Goal: Information Seeking & Learning: Learn about a topic

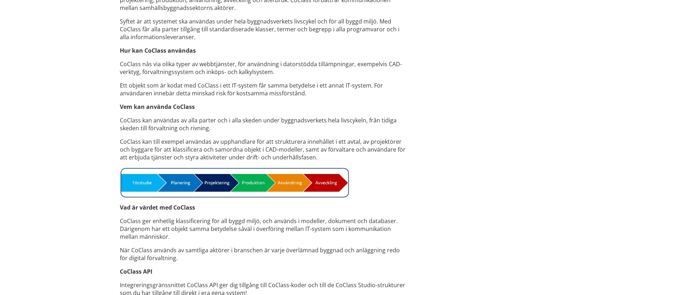
scroll to position [446, 0]
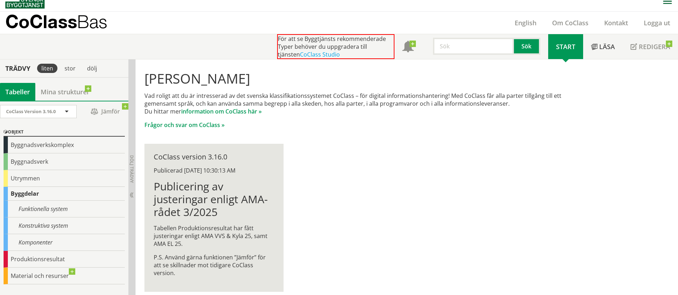
scroll to position [8, 0]
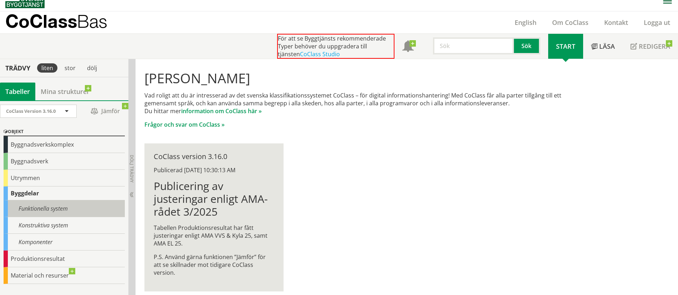
click at [58, 209] on div "Funktionella system" at bounding box center [64, 209] width 121 height 17
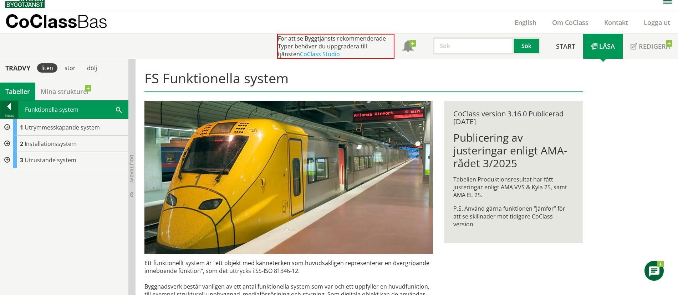
click at [10, 106] on div at bounding box center [9, 108] width 18 height 10
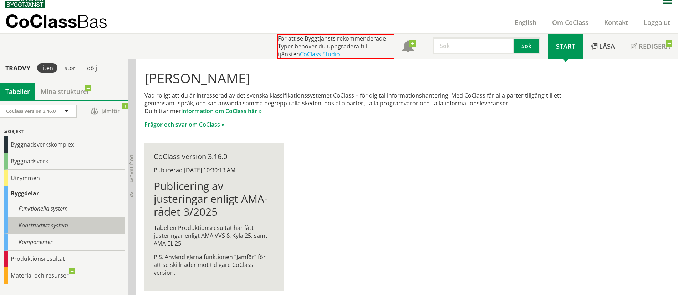
click at [57, 223] on div "Konstruktiva system" at bounding box center [64, 225] width 121 height 17
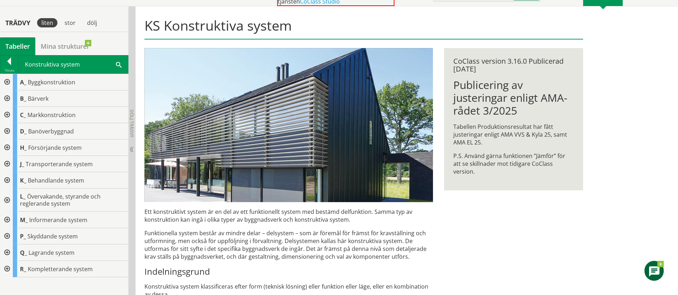
scroll to position [82, 0]
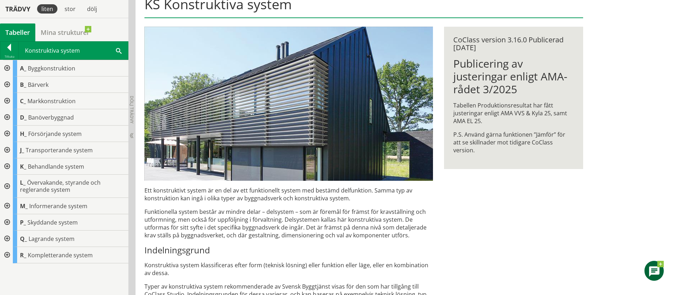
click at [9, 149] on div at bounding box center [6, 150] width 13 height 16
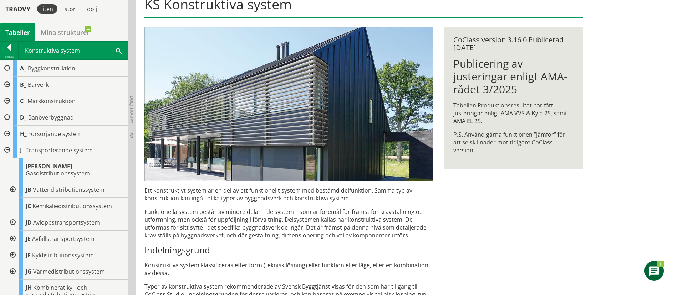
click at [15, 182] on div at bounding box center [12, 190] width 13 height 16
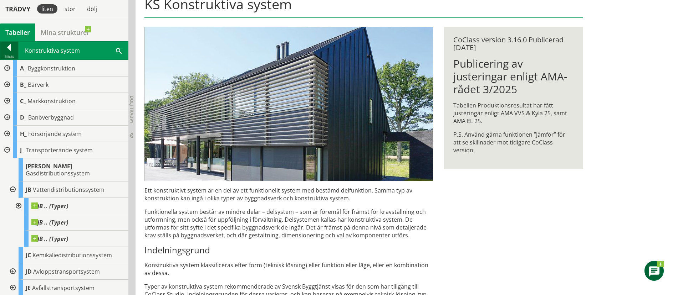
click at [11, 47] on div at bounding box center [9, 49] width 18 height 10
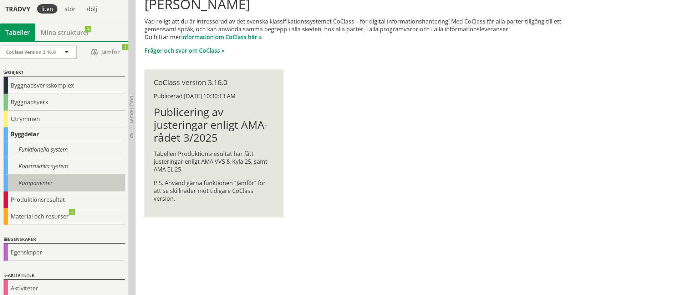
click at [47, 183] on div "Komponenter" at bounding box center [64, 183] width 121 height 17
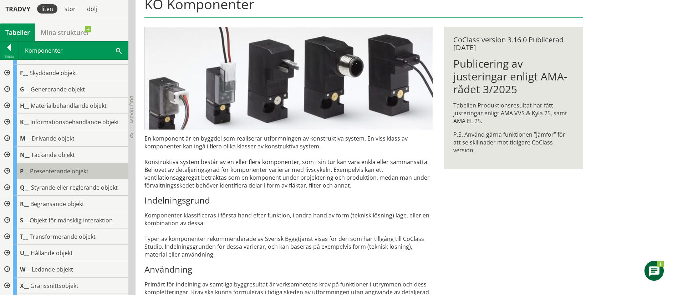
scroll to position [60, 0]
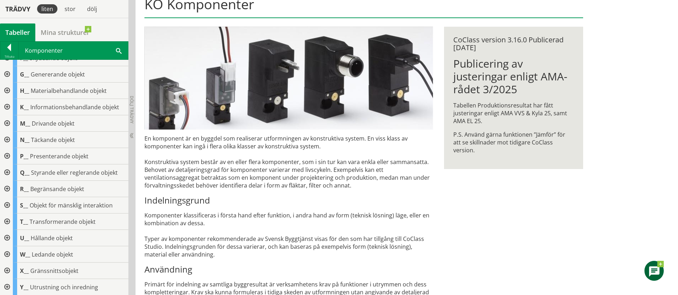
click at [9, 220] on div at bounding box center [6, 222] width 13 height 16
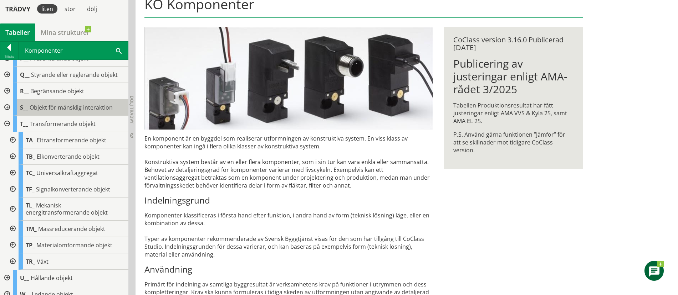
scroll to position [163, 0]
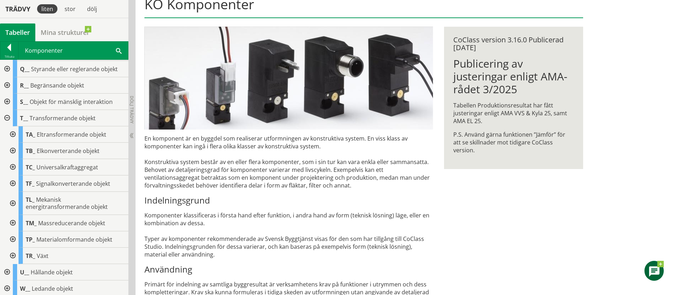
click at [16, 240] on div at bounding box center [12, 240] width 13 height 16
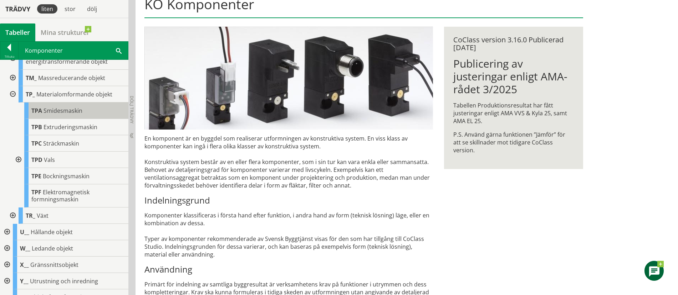
scroll to position [312, 0]
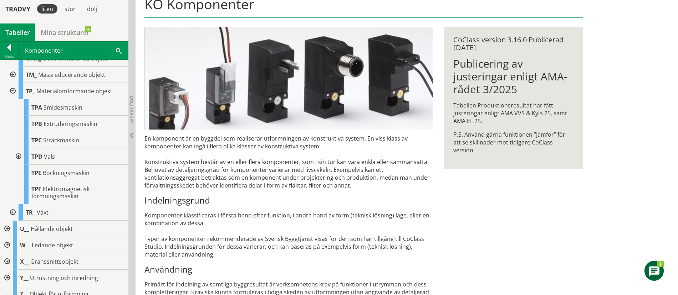
click at [9, 244] on div at bounding box center [6, 245] width 13 height 16
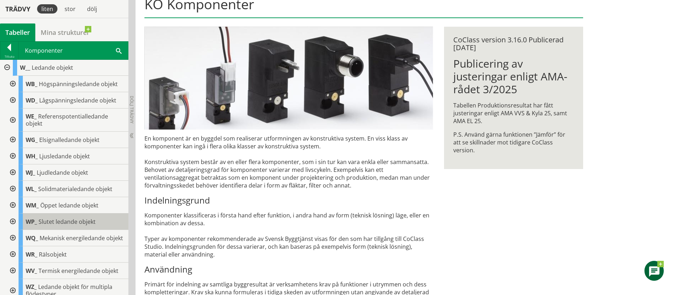
scroll to position [490, 0]
click at [13, 189] on div at bounding box center [12, 189] width 13 height 16
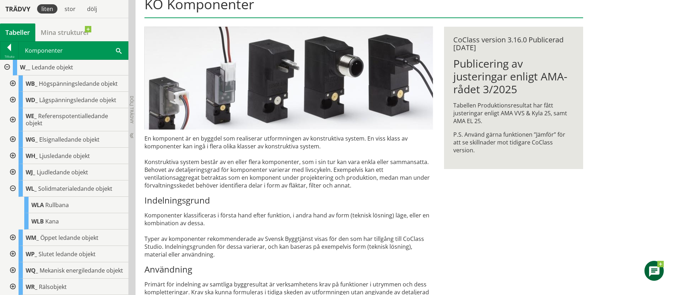
click at [13, 189] on div at bounding box center [12, 189] width 13 height 16
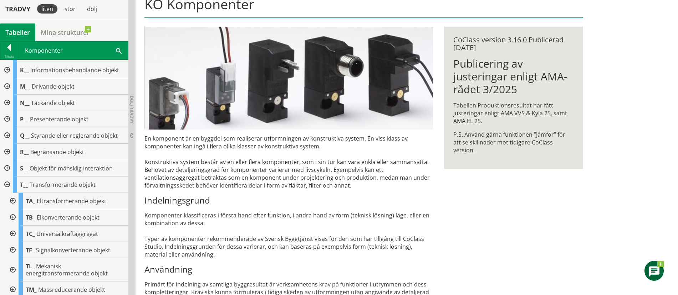
scroll to position [89, 0]
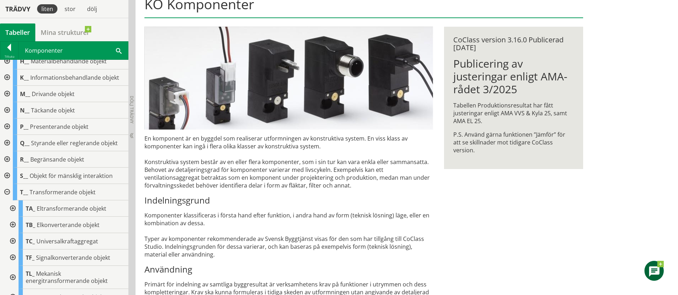
click at [6, 144] on div at bounding box center [6, 143] width 13 height 16
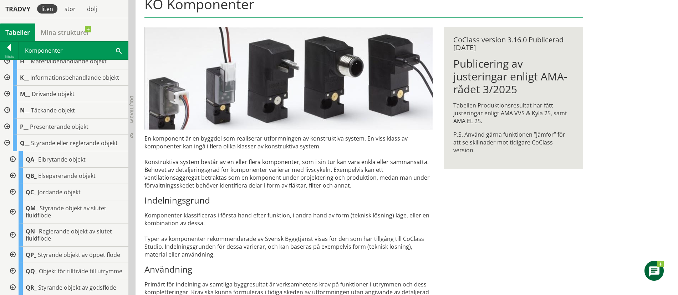
click at [14, 213] on div at bounding box center [12, 212] width 13 height 23
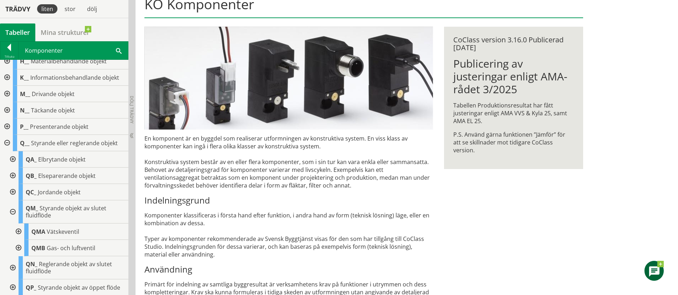
click at [20, 233] on div at bounding box center [17, 232] width 13 height 16
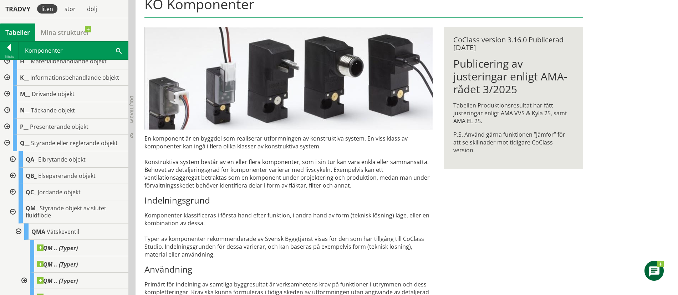
click at [20, 233] on div at bounding box center [17, 232] width 13 height 16
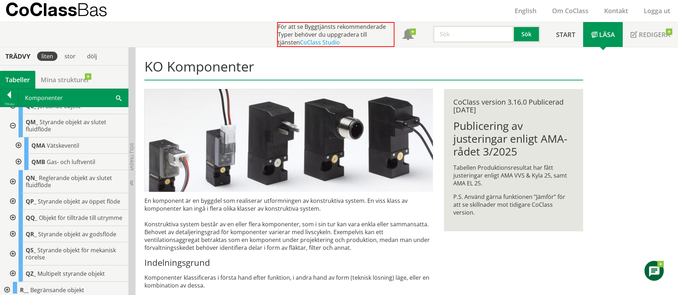
scroll to position [18, 0]
